Goal: Task Accomplishment & Management: Use online tool/utility

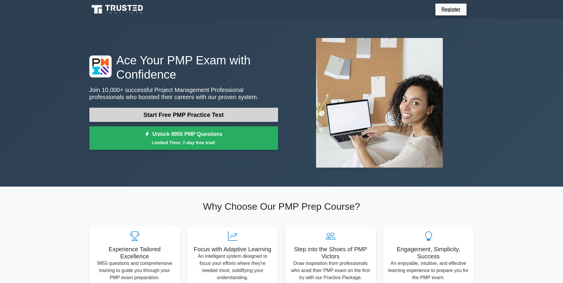
click at [192, 113] on link "Start Free PMP Practice Test" at bounding box center [183, 115] width 189 height 14
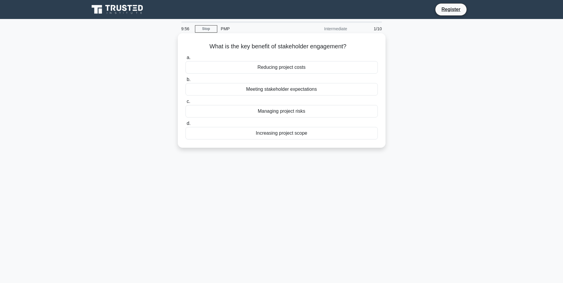
click at [279, 67] on div "Reducing project costs" at bounding box center [282, 67] width 192 height 12
click at [186, 60] on input "a. Reducing project costs" at bounding box center [186, 58] width 0 height 4
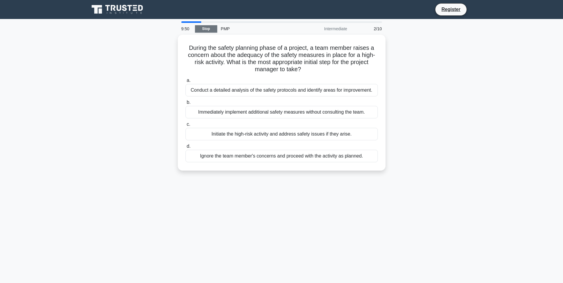
click at [211, 33] on div "9:50 Stop PMP Intermediate 2/10" at bounding box center [282, 29] width 208 height 12
click at [208, 29] on link "Stop" at bounding box center [206, 28] width 22 height 7
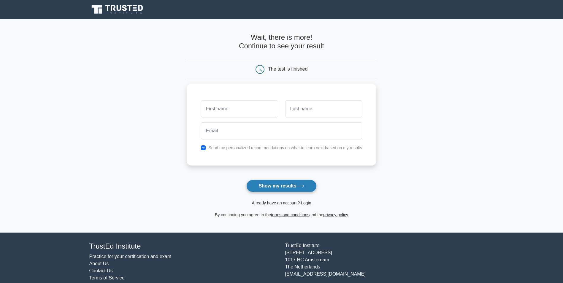
click at [279, 184] on button "Show my results" at bounding box center [281, 186] width 70 height 12
